Goal: Information Seeking & Learning: Learn about a topic

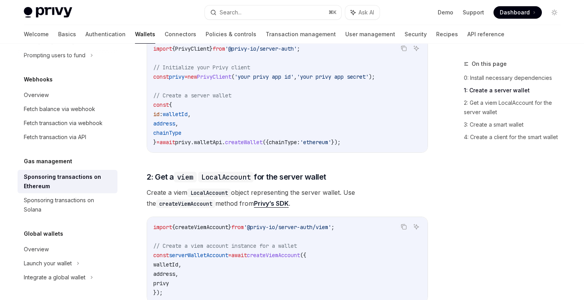
scroll to position [427, 0]
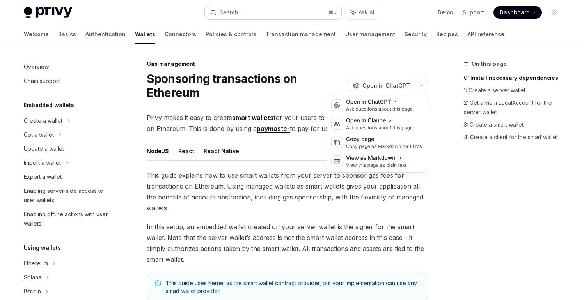
scroll to position [325, 0]
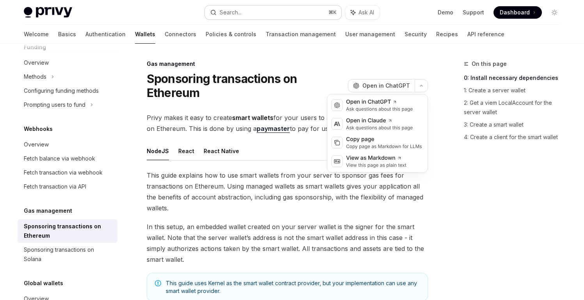
click at [243, 11] on button "Search... ⌘ K" at bounding box center [273, 12] width 137 height 14
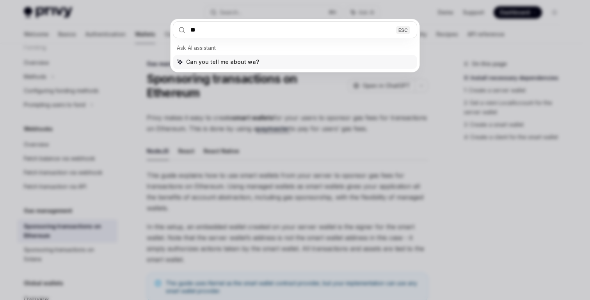
type input "*"
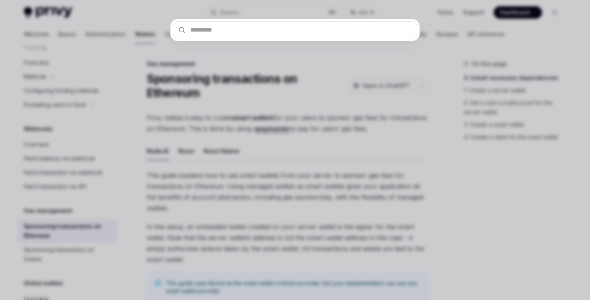
click at [261, 140] on div at bounding box center [295, 150] width 590 height 300
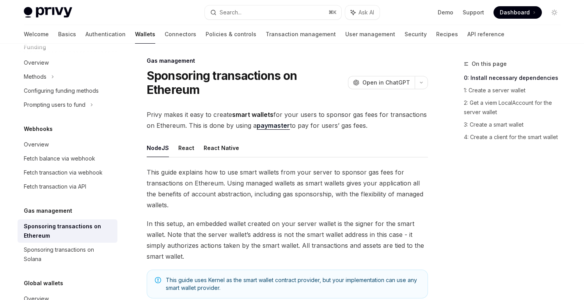
scroll to position [0, 0]
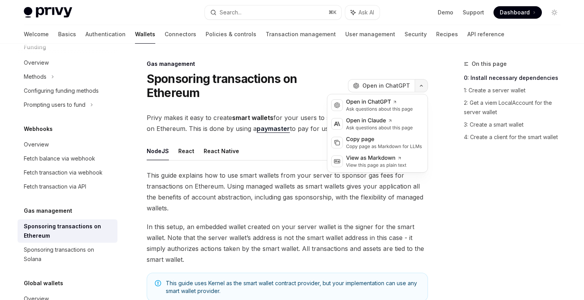
click at [420, 85] on icon "button" at bounding box center [421, 85] width 9 height 3
click at [376, 163] on div "View this page as plain text" at bounding box center [376, 165] width 60 height 6
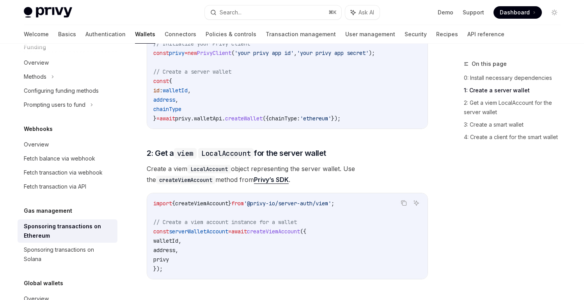
scroll to position [448, 0]
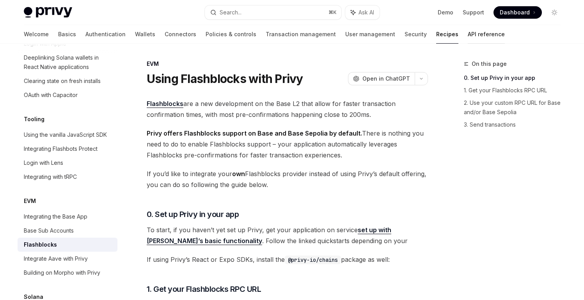
click at [468, 39] on link "API reference" at bounding box center [486, 34] width 37 height 19
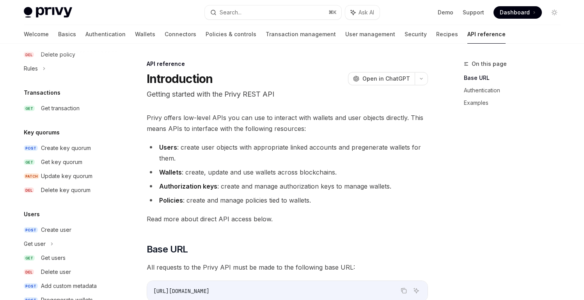
scroll to position [506, 0]
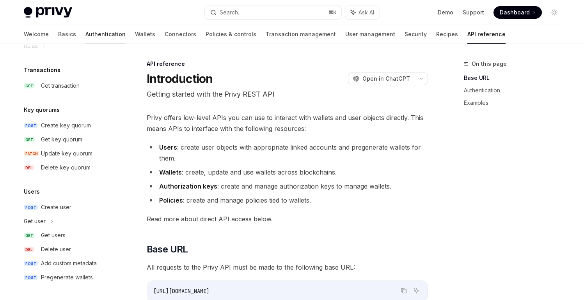
click at [86, 36] on link "Authentication" at bounding box center [105, 34] width 40 height 19
type textarea "*"
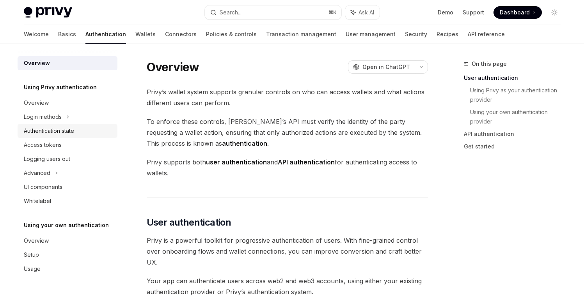
click at [70, 133] on div "Authentication state" at bounding box center [49, 130] width 50 height 9
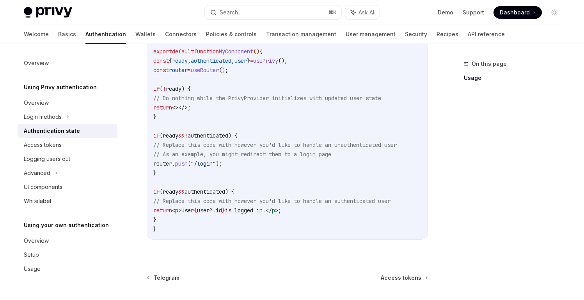
scroll to position [364, 0]
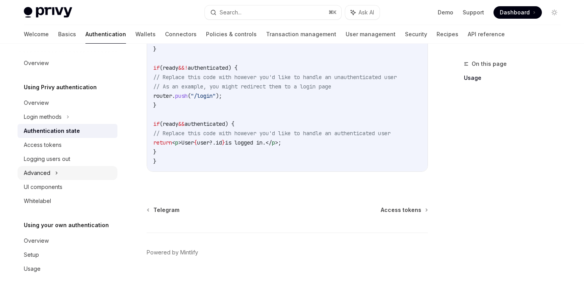
click at [56, 177] on icon at bounding box center [56, 173] width 3 height 9
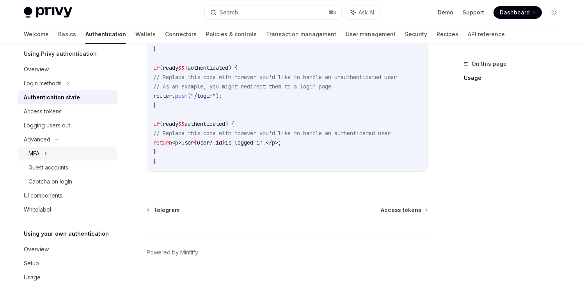
scroll to position [0, 0]
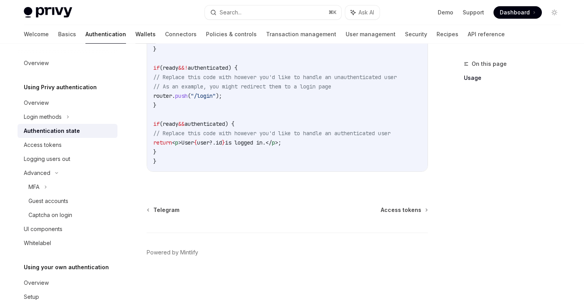
click at [135, 37] on link "Wallets" at bounding box center [145, 34] width 20 height 19
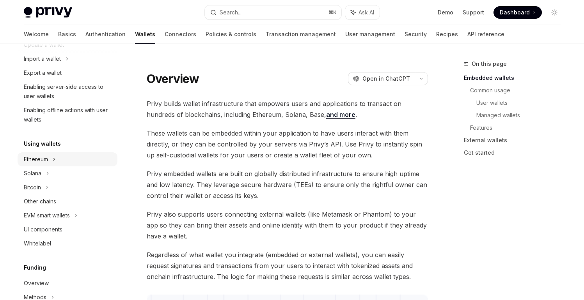
scroll to position [105, 0]
click at [73, 23] on div "Ethereum" at bounding box center [68, 16] width 100 height 14
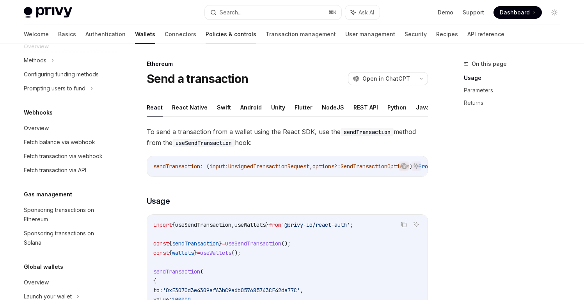
scroll to position [472, 0]
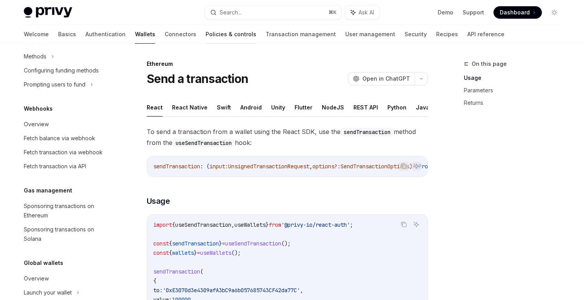
click at [206, 36] on link "Policies & controls" at bounding box center [231, 34] width 51 height 19
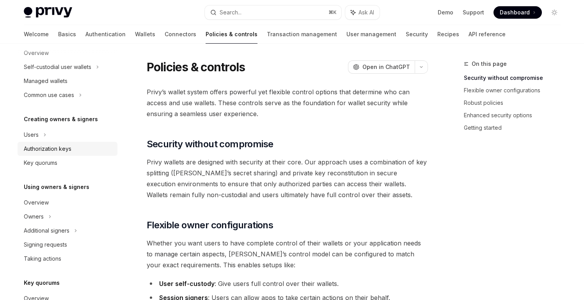
scroll to position [105, 0]
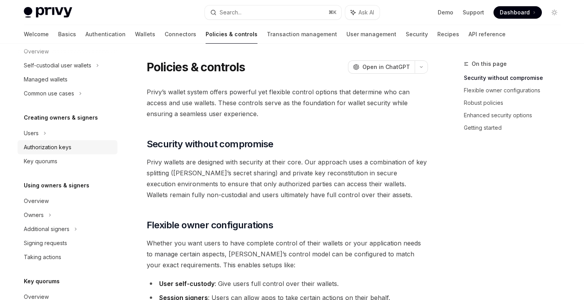
click at [68, 147] on div "Authorization keys" at bounding box center [48, 147] width 48 height 9
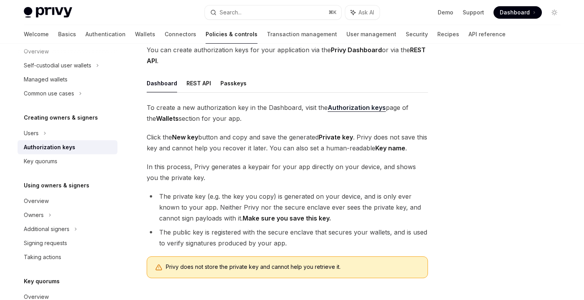
scroll to position [95, 0]
click at [207, 90] on button "REST API" at bounding box center [199, 83] width 25 height 18
type textarea "*"
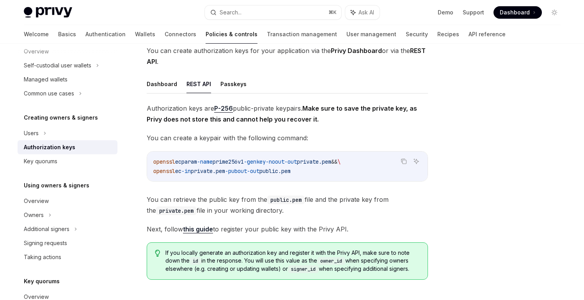
scroll to position [93, 0]
